Goal: Transaction & Acquisition: Subscribe to service/newsletter

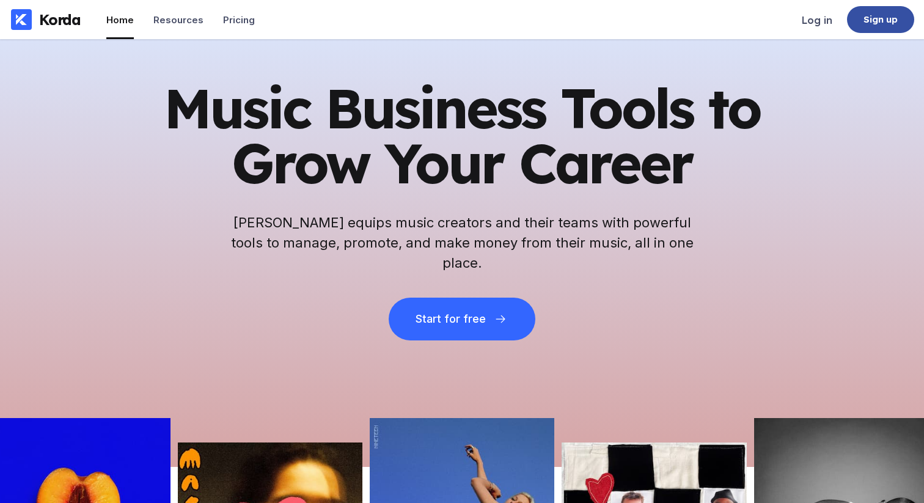
click at [881, 24] on div "Sign up" at bounding box center [880, 19] width 35 height 12
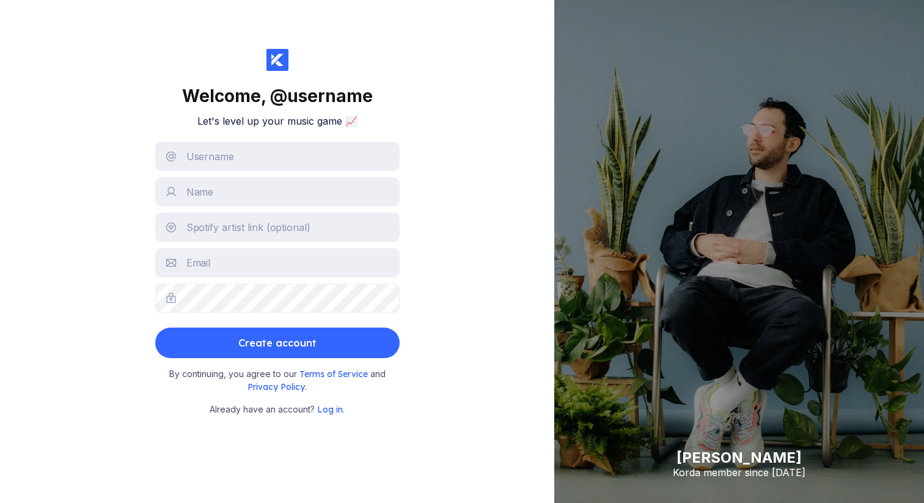
click at [455, 299] on div "Welcome, @ username Let's level up your music game 📈 Create account By continui…" at bounding box center [277, 251] width 554 height 503
click at [574, 40] on div "[PERSON_NAME] Shake [PERSON_NAME] member since [DATE]" at bounding box center [739, 251] width 370 height 503
click at [63, 96] on div "Welcome, @ username Let's level up your music game 📈 Create account By continui…" at bounding box center [277, 251] width 554 height 503
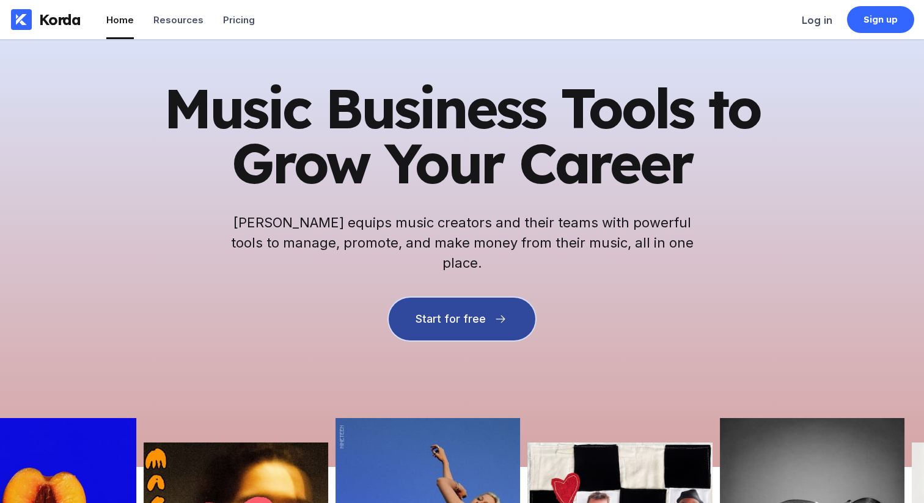
click at [463, 313] on div "Start for free" at bounding box center [450, 319] width 70 height 12
